Goal: Task Accomplishment & Management: Complete application form

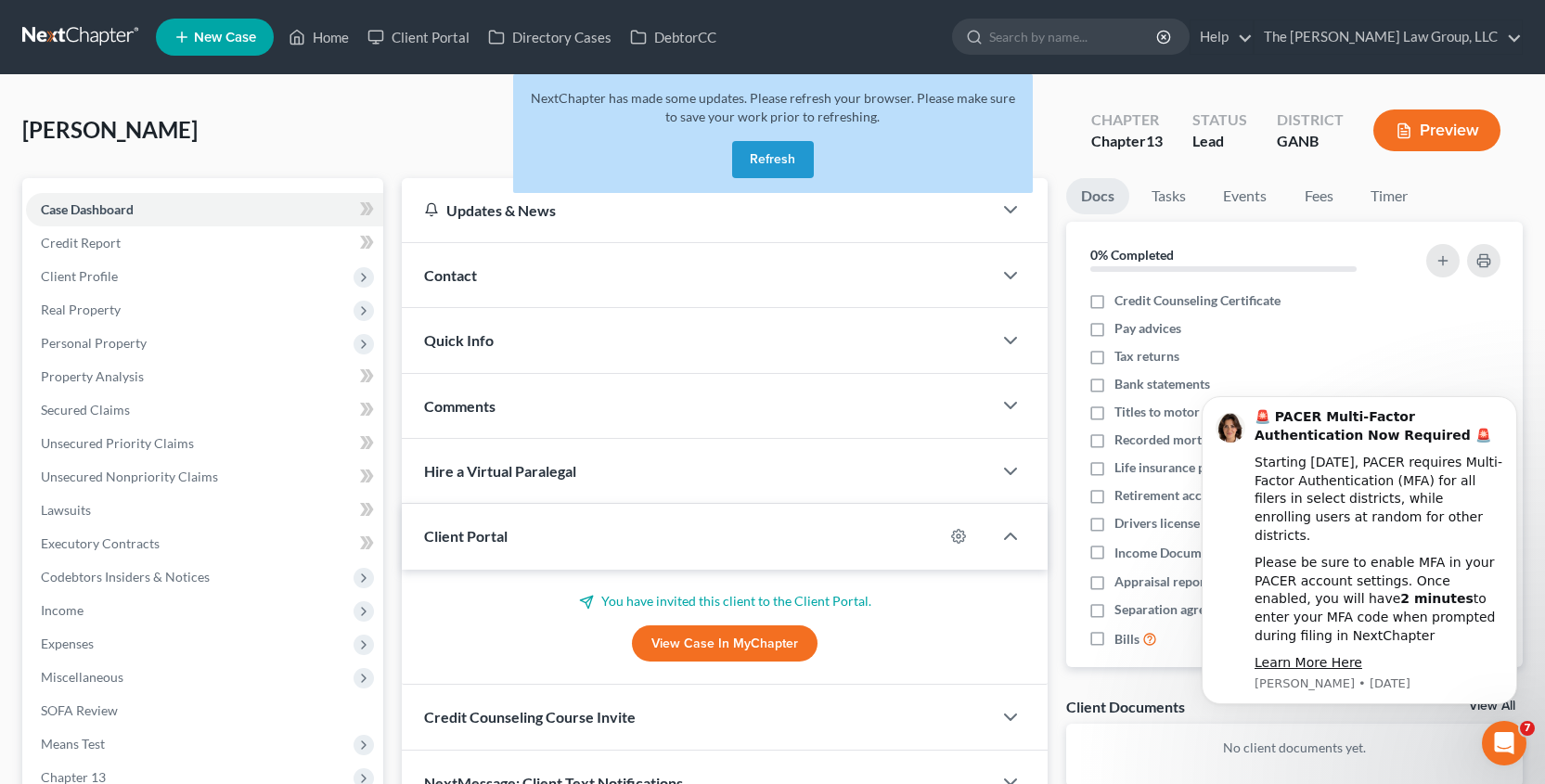
click at [762, 162] on button "Refresh" at bounding box center [773, 159] width 82 height 37
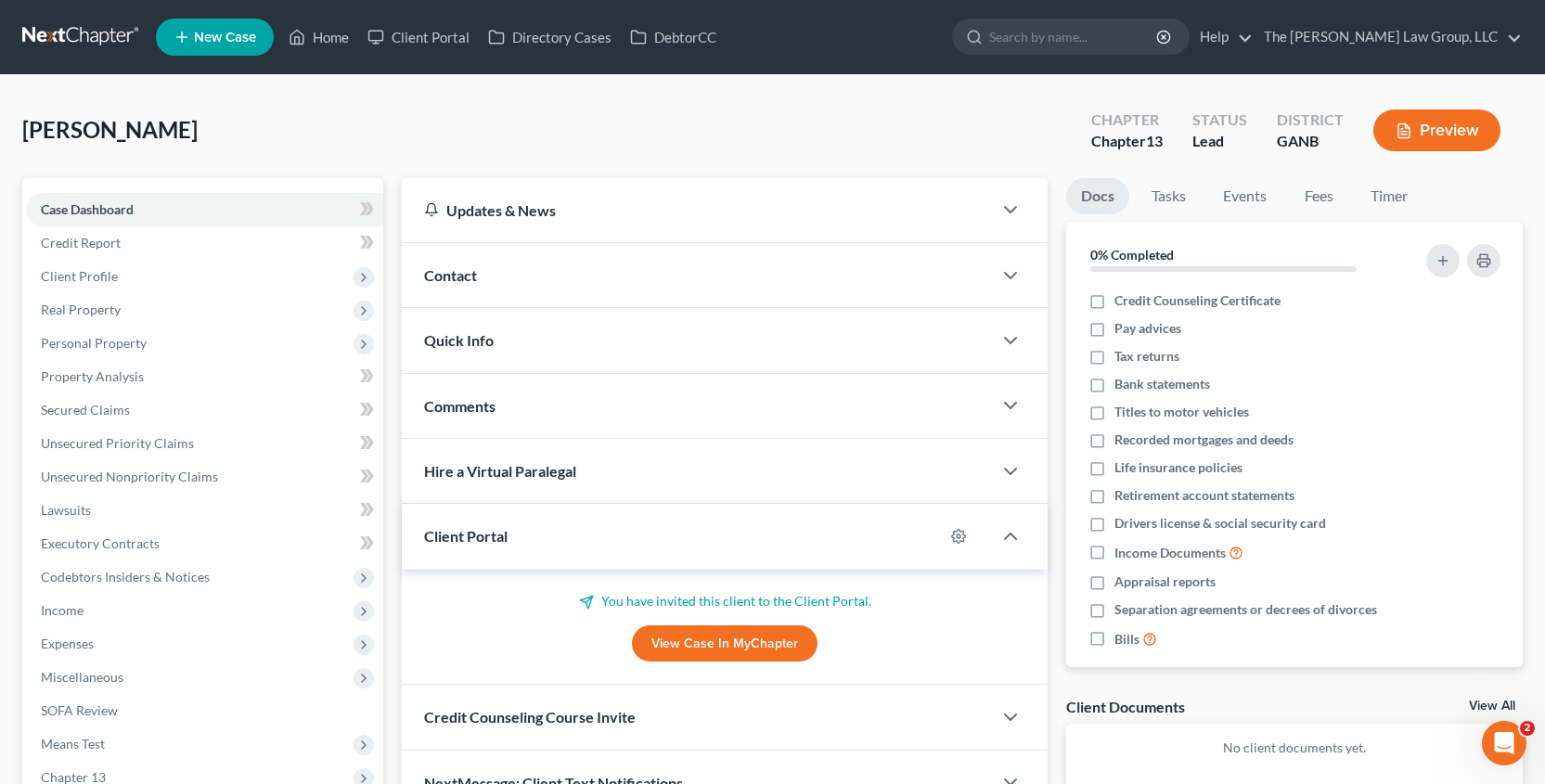
click at [229, 44] on span "New Case" at bounding box center [224, 37] width 62 height 14
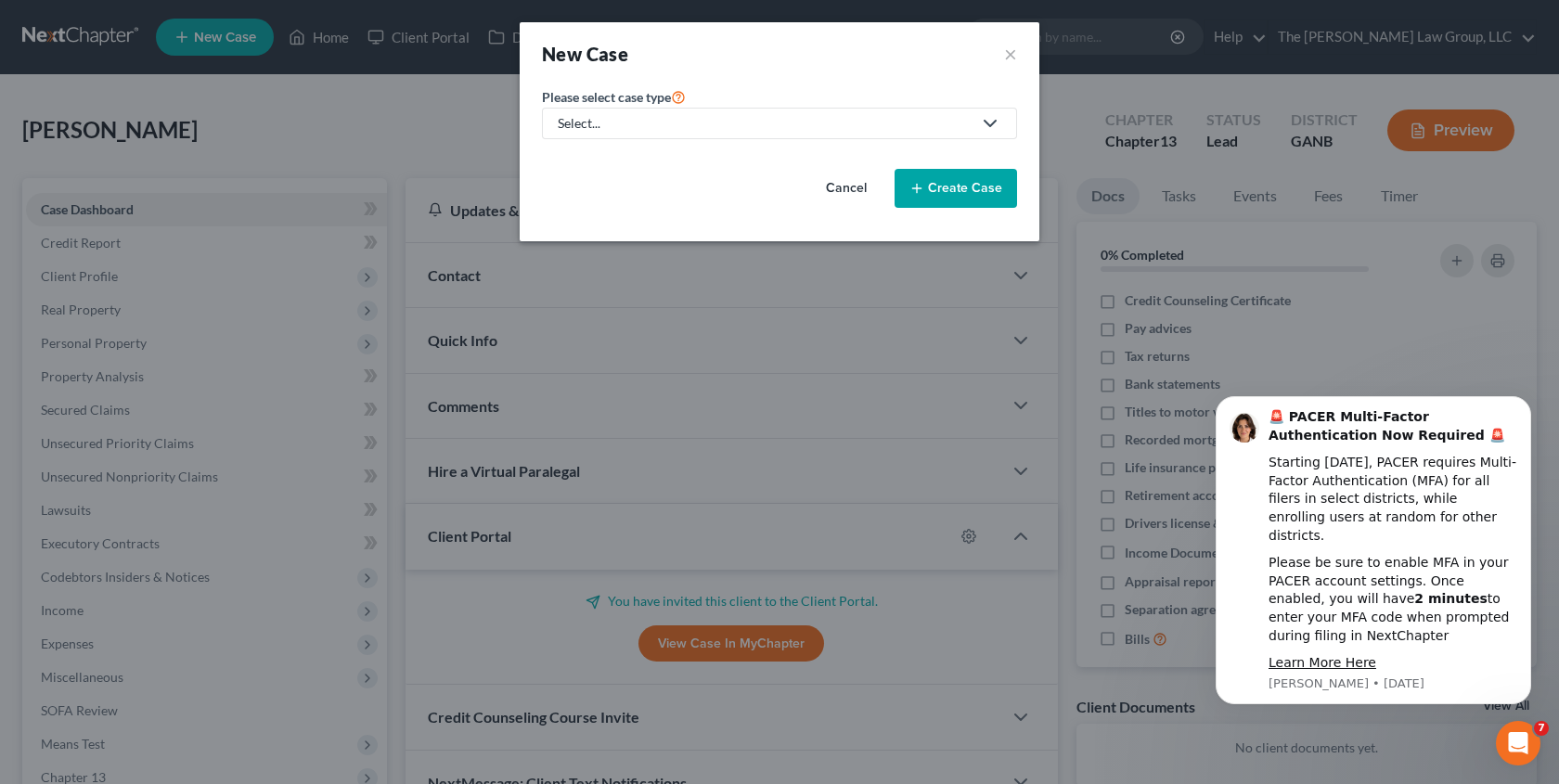
click at [692, 118] on div "Select..." at bounding box center [765, 123] width 414 height 18
click at [656, 161] on div "Bankruptcy" at bounding box center [631, 160] width 143 height 18
select select "19"
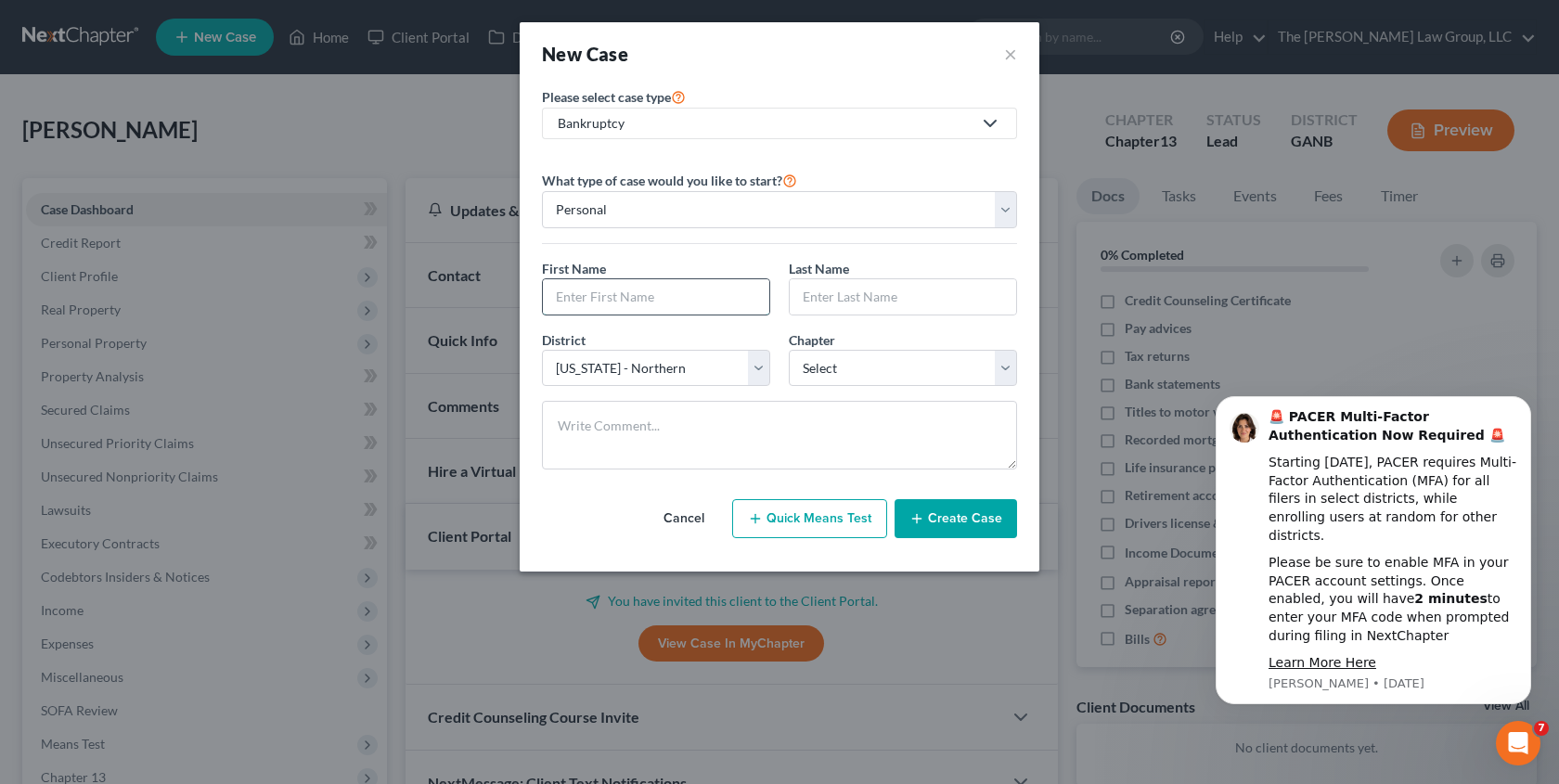
click at [630, 300] on input "text" at bounding box center [656, 296] width 226 height 35
type input "Nieemah"
type input "Jenkins"
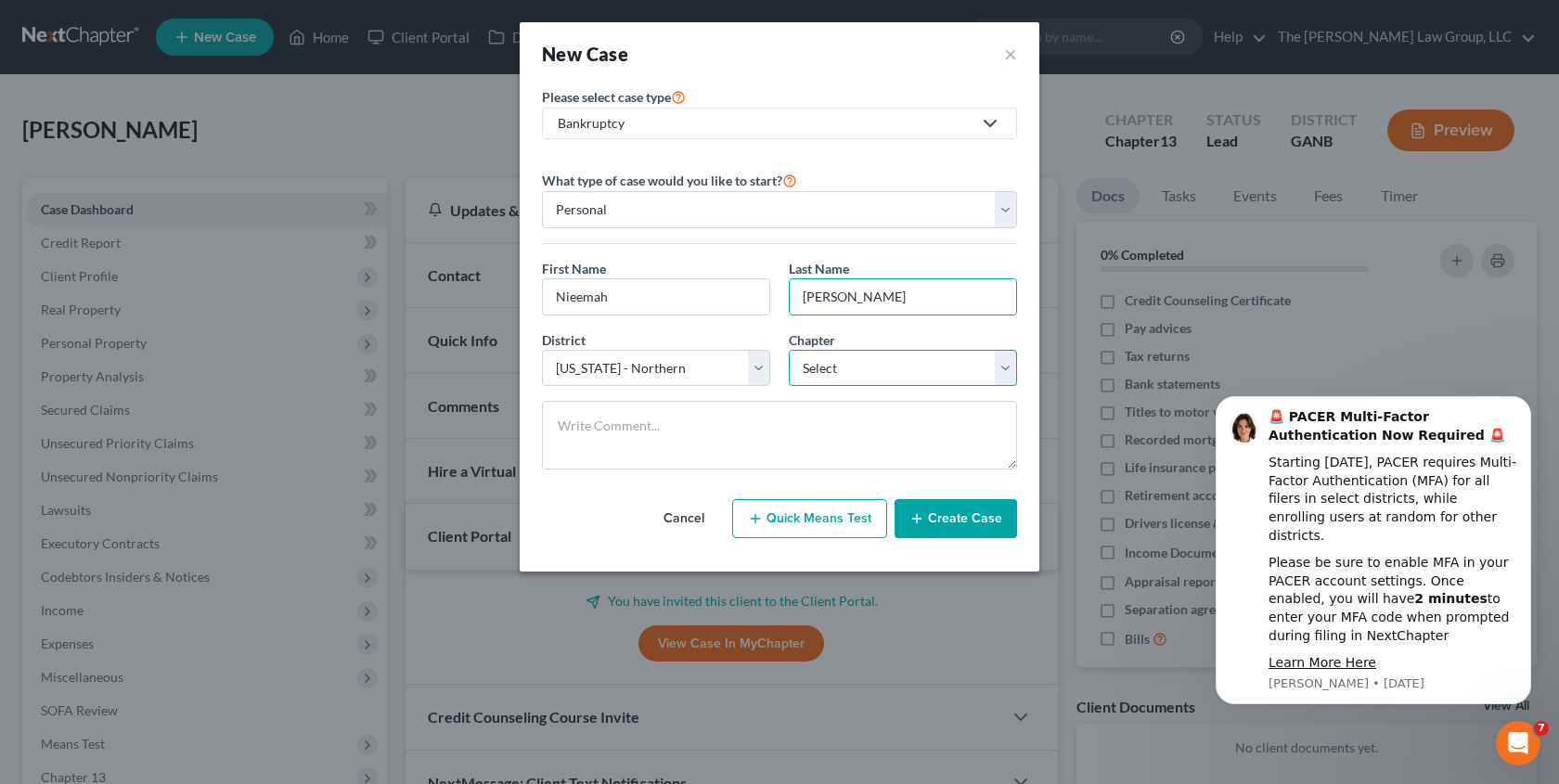
click at [1012, 370] on select "Select 7 11 12 13" at bounding box center [903, 368] width 228 height 37
click at [968, 516] on button "Create Case" at bounding box center [956, 519] width 123 height 39
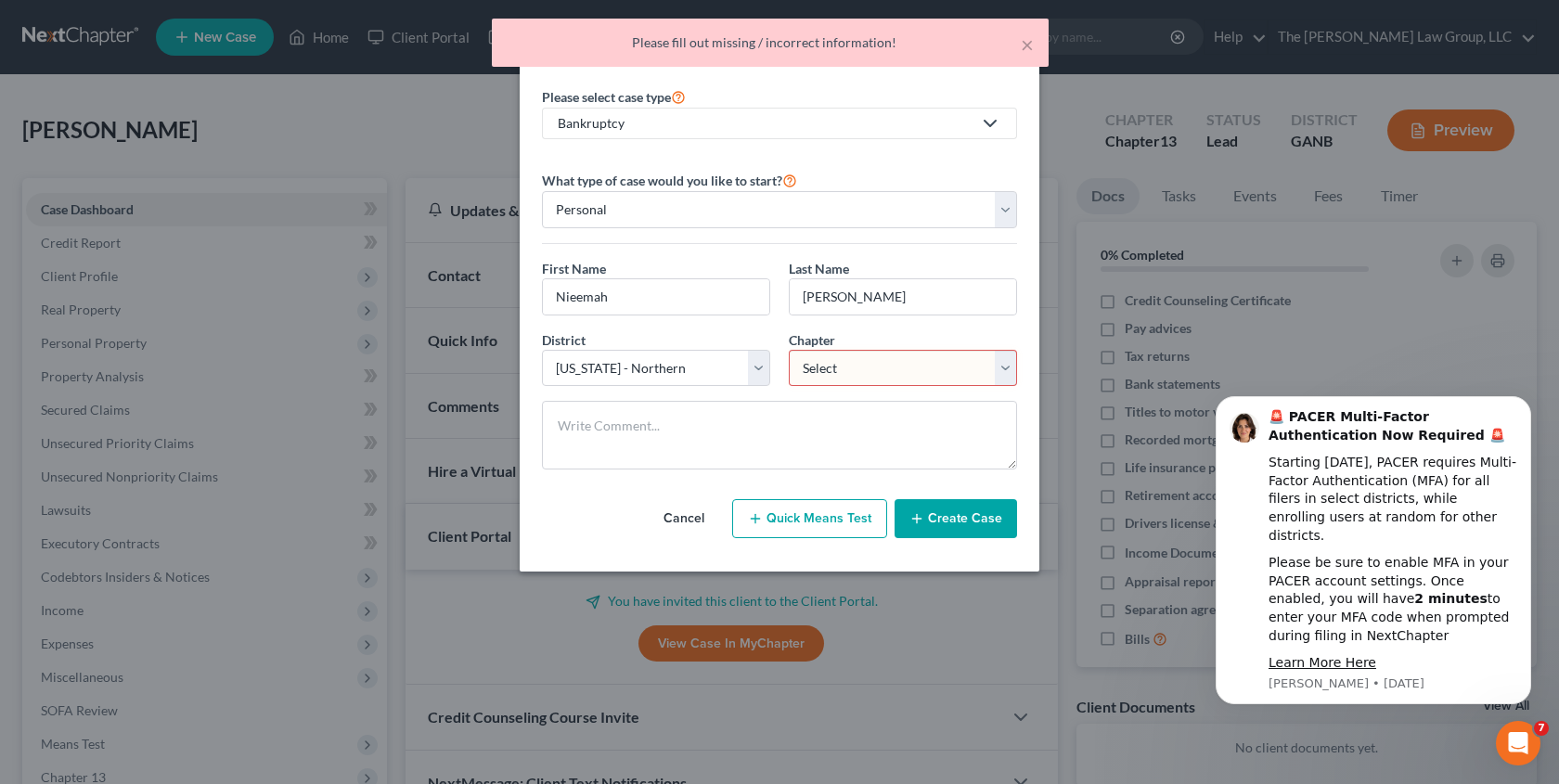
click at [1003, 367] on select "Select 7 11 12 13" at bounding box center [903, 368] width 228 height 37
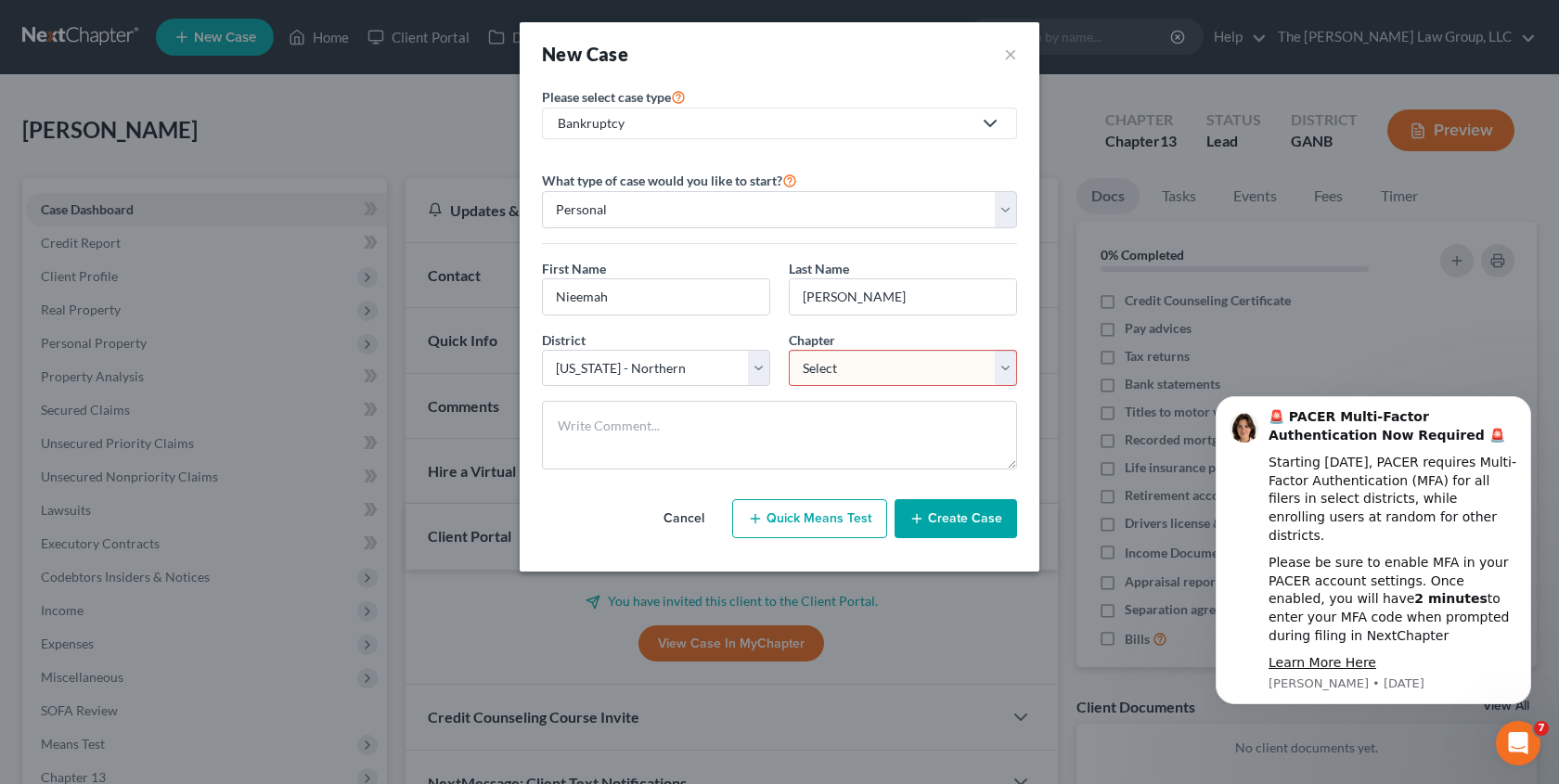
select select "0"
click at [960, 525] on button "Create Case" at bounding box center [956, 519] width 123 height 39
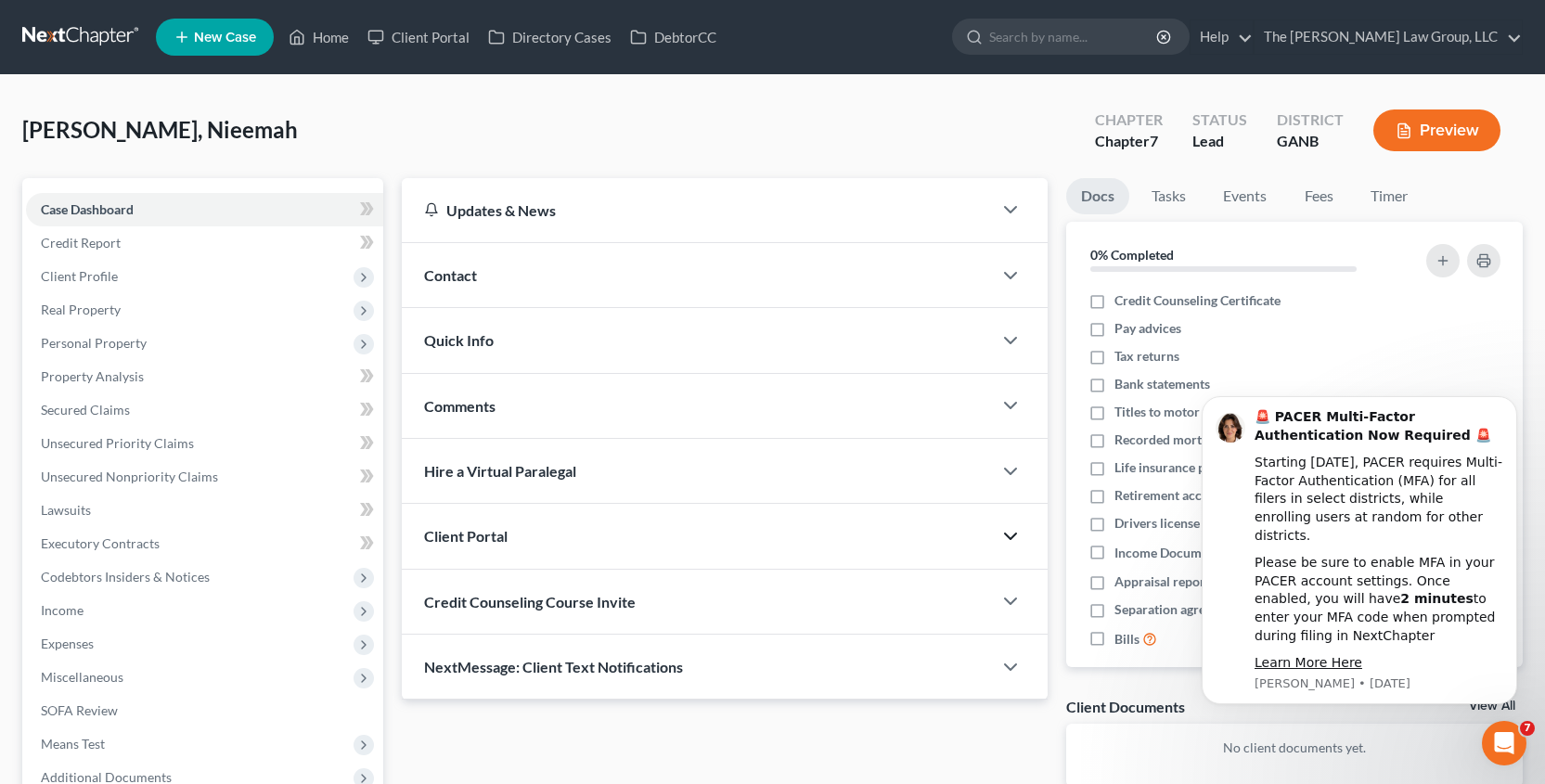
click at [1010, 537] on polyline "button" at bounding box center [1011, 536] width 12 height 6
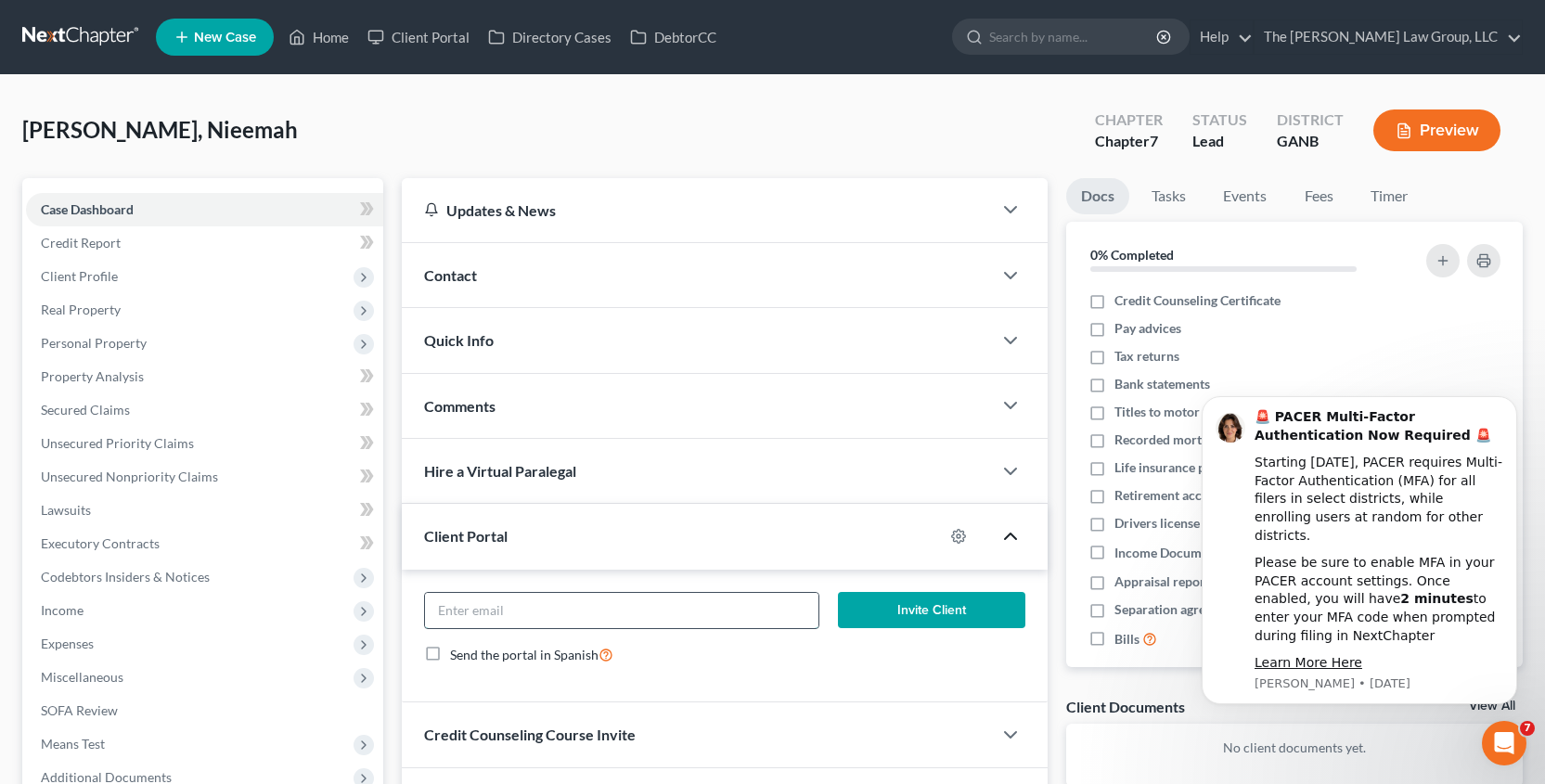
click at [754, 613] on input "email" at bounding box center [620, 610] width 392 height 35
type input "jenkinsnieemah1@gamil.com"
click at [925, 612] on button "Invite Client" at bounding box center [932, 610] width 188 height 37
